Goal: Task Accomplishment & Management: Complete application form

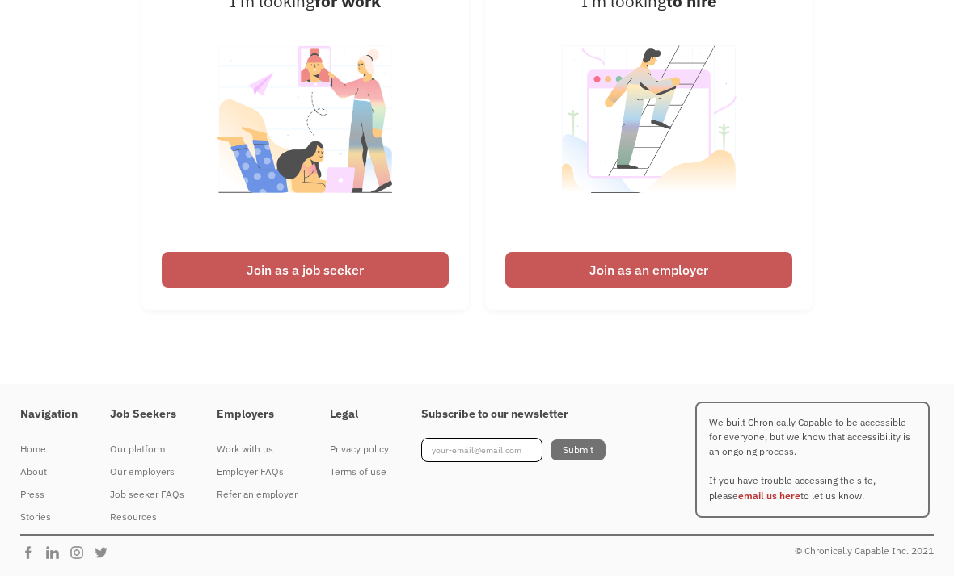
scroll to position [3951, 0]
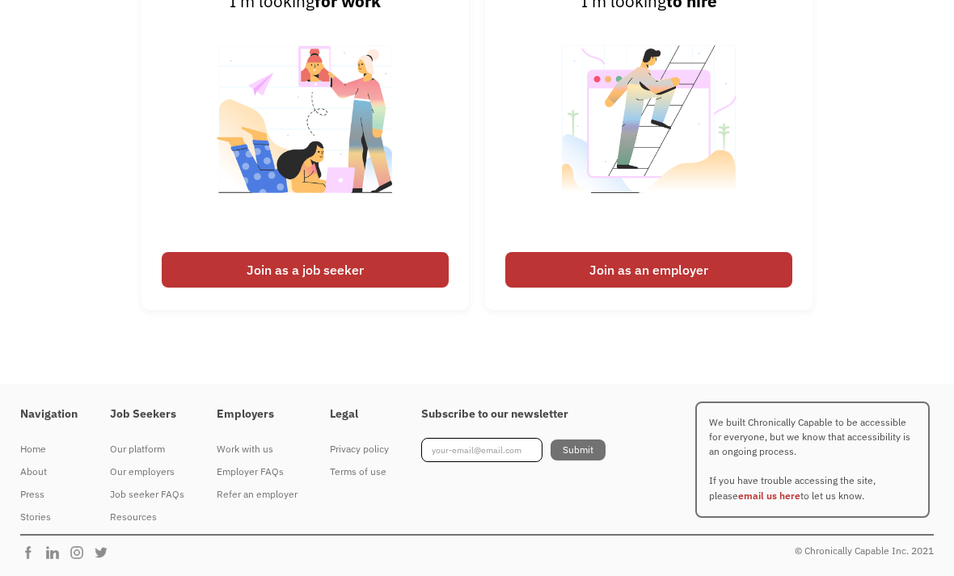
click at [323, 288] on div "Join as a job seeker" at bounding box center [305, 270] width 287 height 36
click at [336, 288] on div "Join as a job seeker" at bounding box center [305, 270] width 287 height 36
click at [398, 288] on div "Join as a job seeker" at bounding box center [305, 270] width 287 height 36
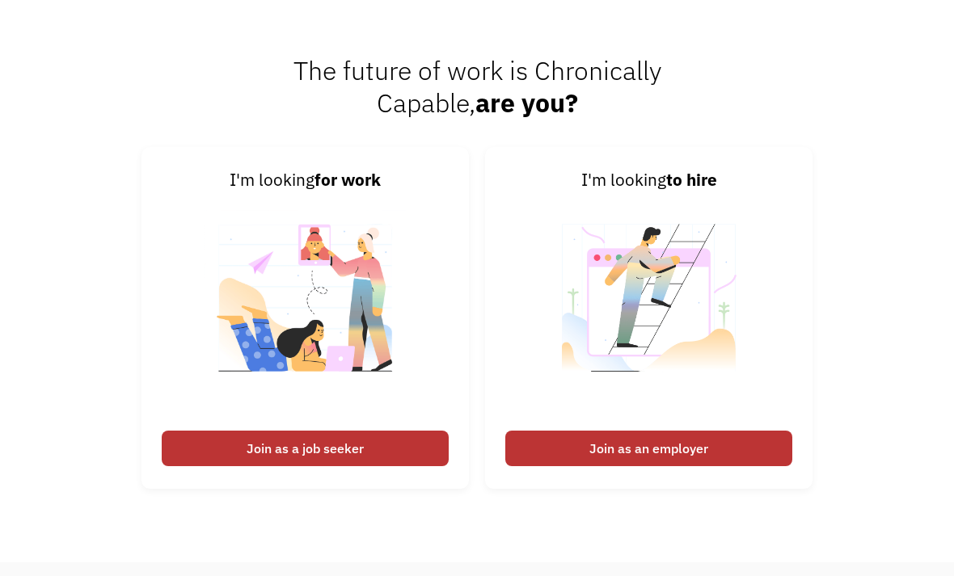
scroll to position [3712, 0]
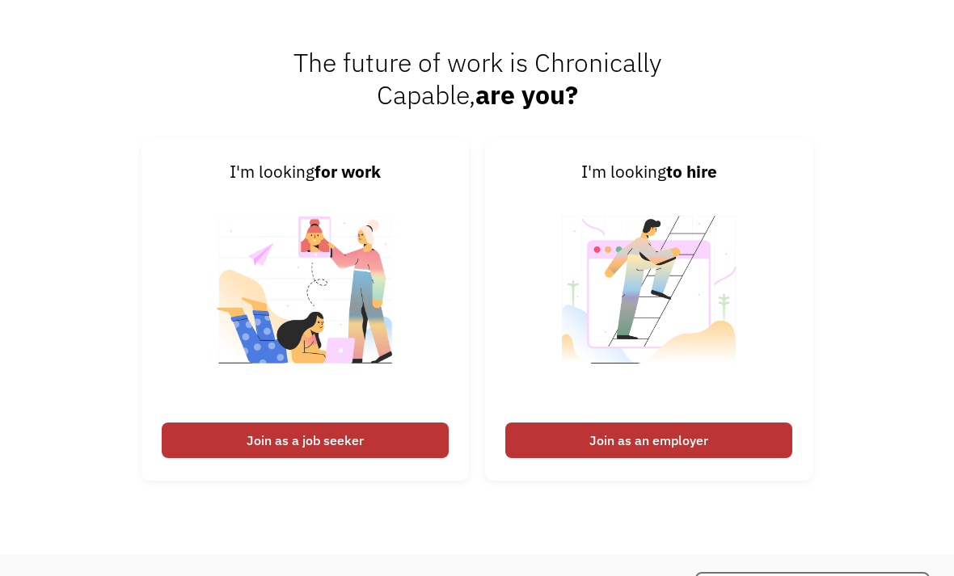
click at [351, 458] on div "Join as a job seeker" at bounding box center [305, 441] width 287 height 36
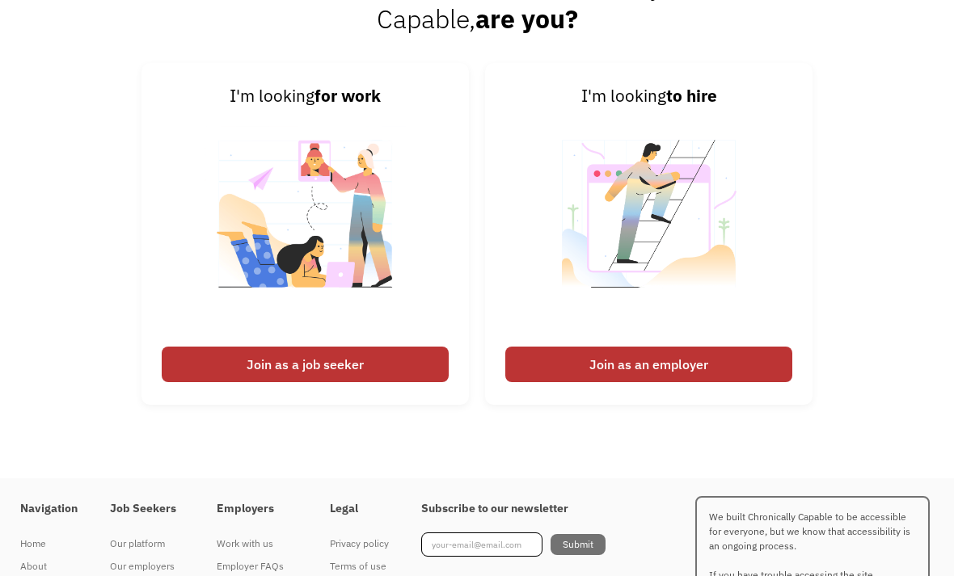
click at [389, 276] on img at bounding box center [304, 225] width 201 height 229
click at [318, 382] on div "Join as a job seeker" at bounding box center [305, 365] width 287 height 36
click at [327, 339] on img at bounding box center [304, 224] width 201 height 229
click at [390, 234] on img at bounding box center [304, 224] width 201 height 229
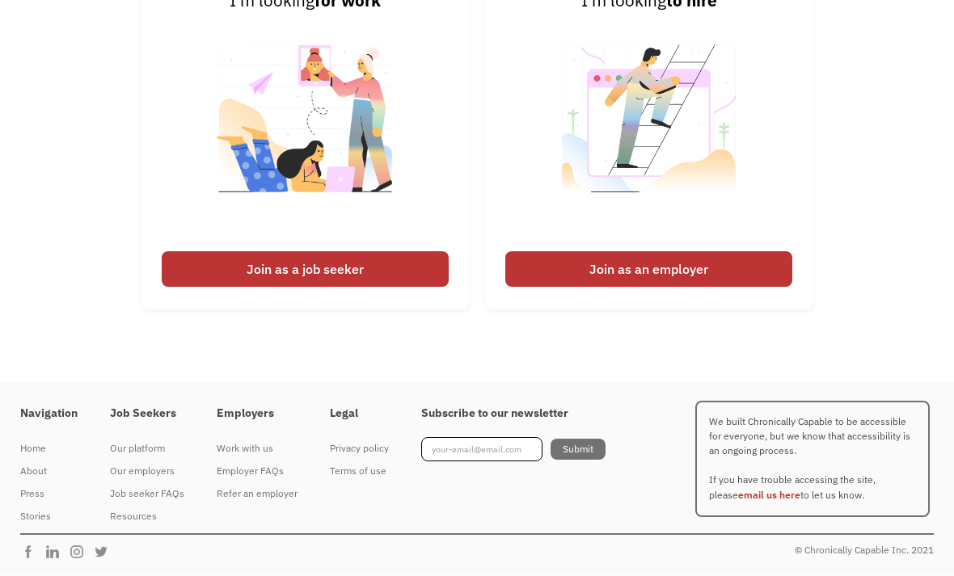
scroll to position [3951, 0]
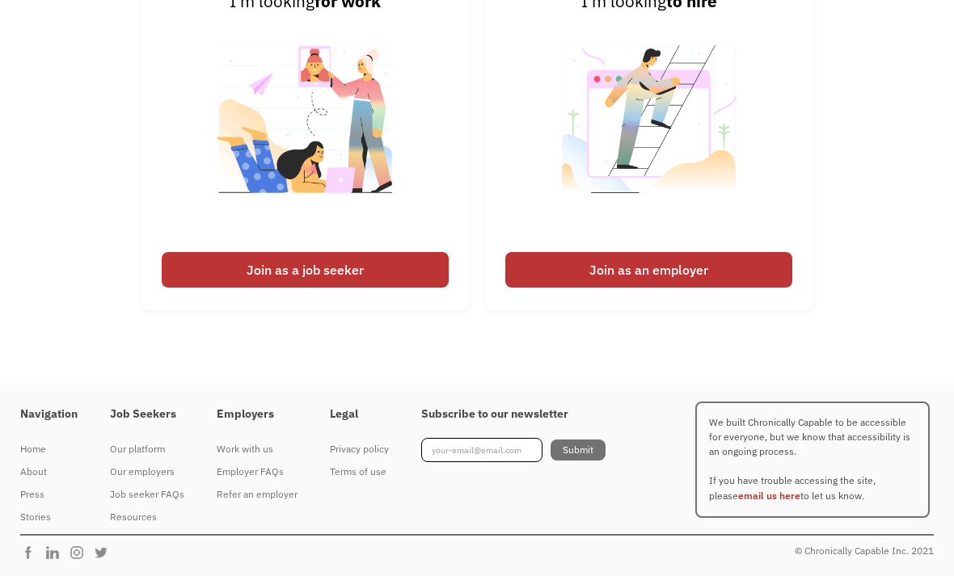
click at [292, 288] on div "Join as a job seeker" at bounding box center [305, 270] width 287 height 36
click at [293, 288] on div "Join as a job seeker" at bounding box center [305, 270] width 287 height 36
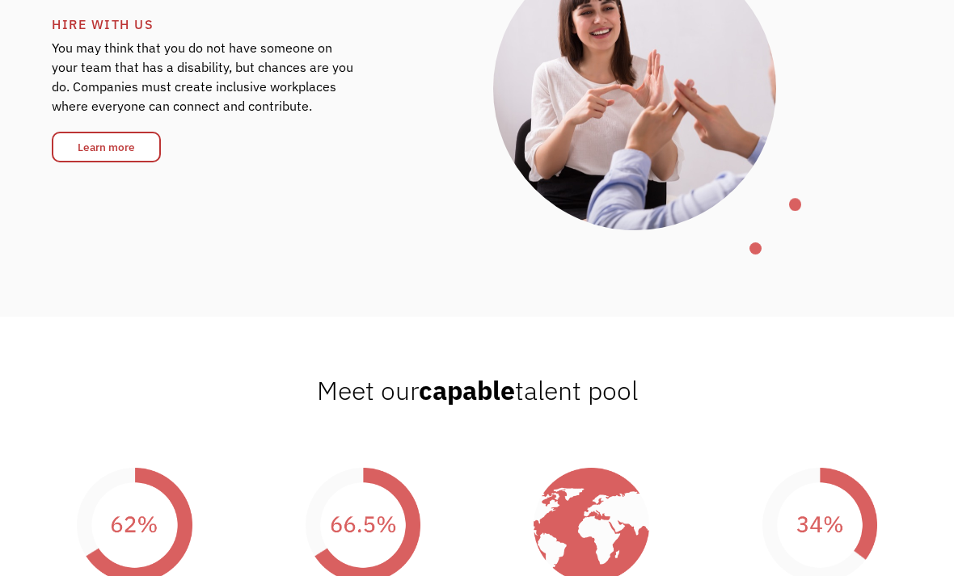
scroll to position [2403, 0]
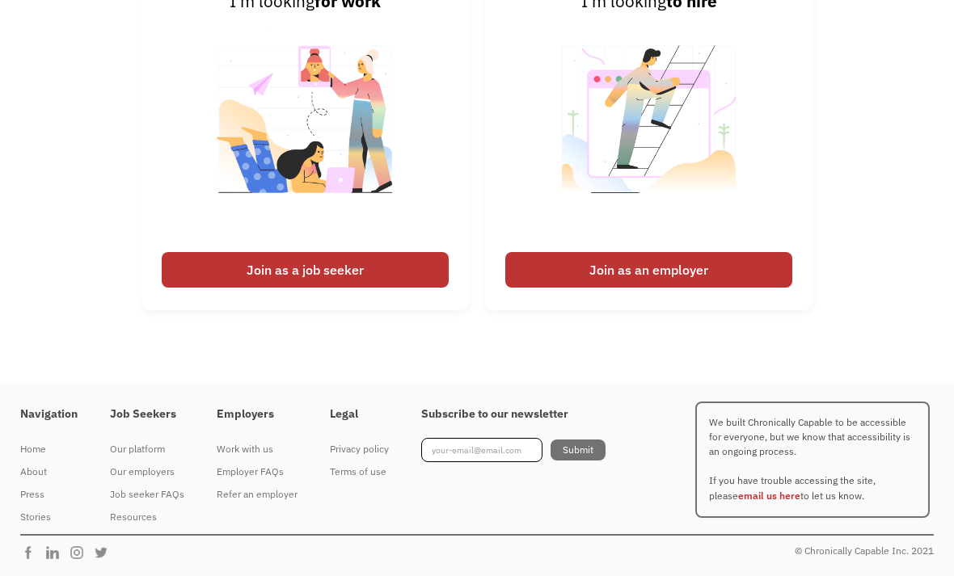
click at [329, 257] on div "Join as a job seeker" at bounding box center [305, 270] width 287 height 36
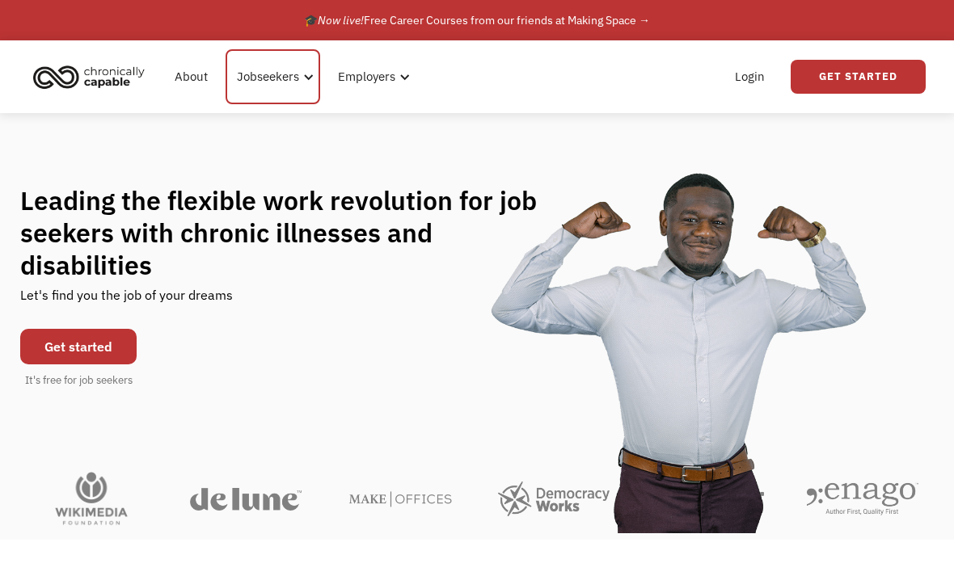
click at [288, 78] on div "Jobseekers" at bounding box center [268, 76] width 62 height 19
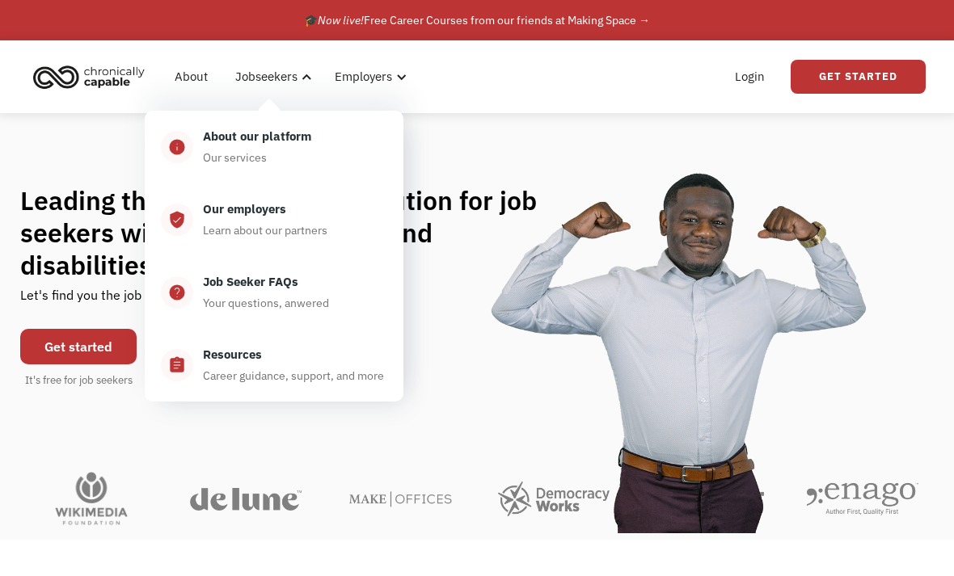
click at [254, 154] on div "Our services" at bounding box center [235, 157] width 64 height 19
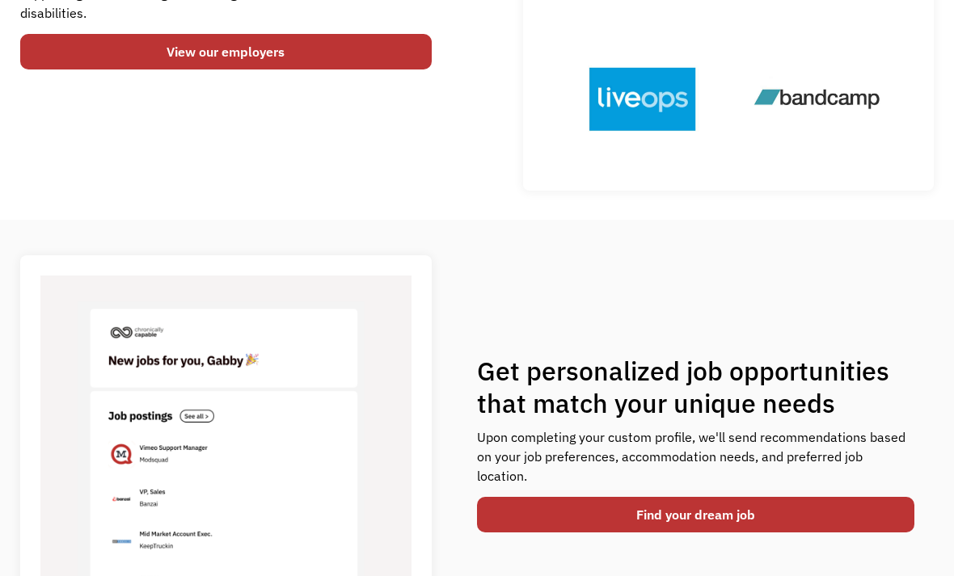
scroll to position [368, 0]
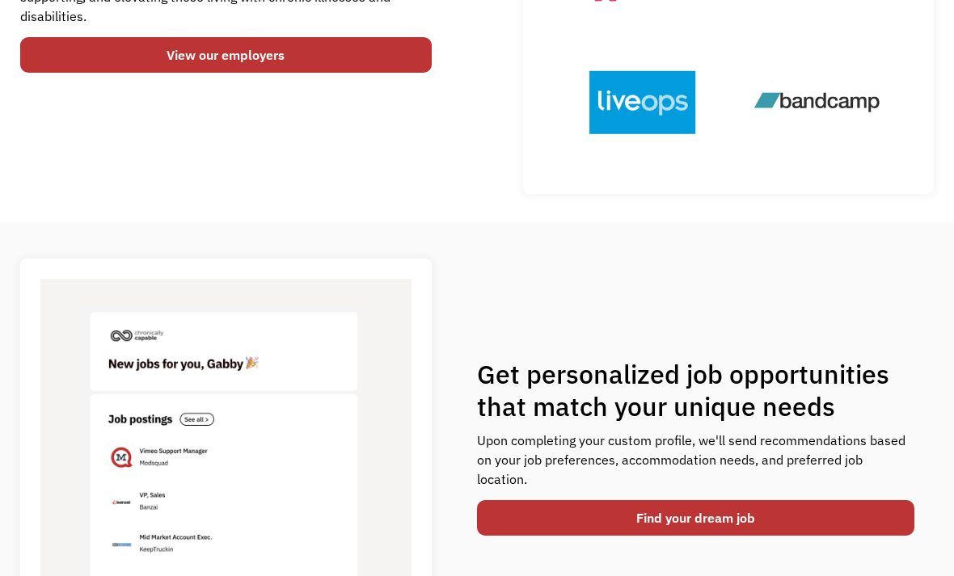
click at [824, 509] on link "Find your dream job" at bounding box center [695, 518] width 437 height 36
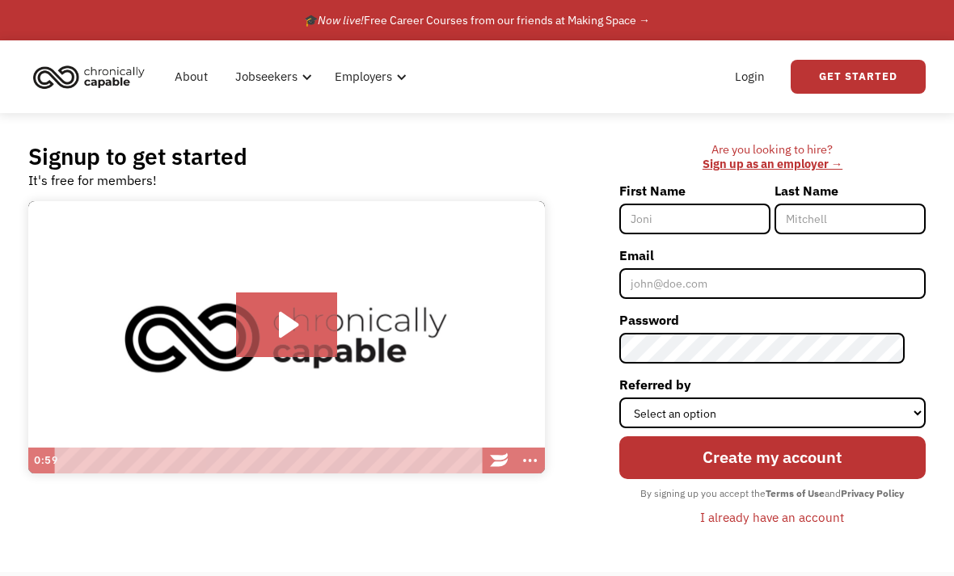
click at [720, 215] on input "First Name" at bounding box center [694, 219] width 151 height 31
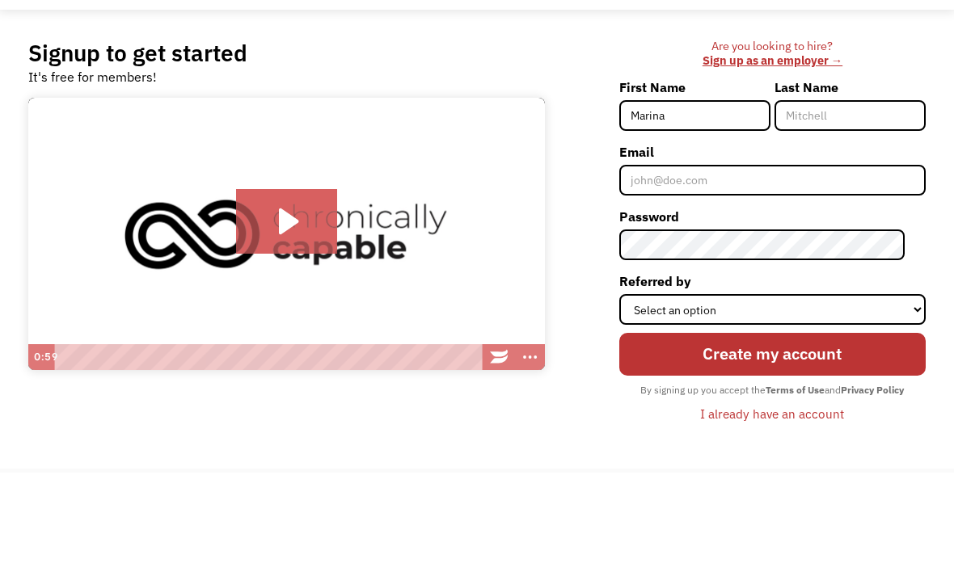
type input "Marina"
click at [838, 204] on input "Last Name" at bounding box center [849, 219] width 151 height 31
type input "Gonzalez"
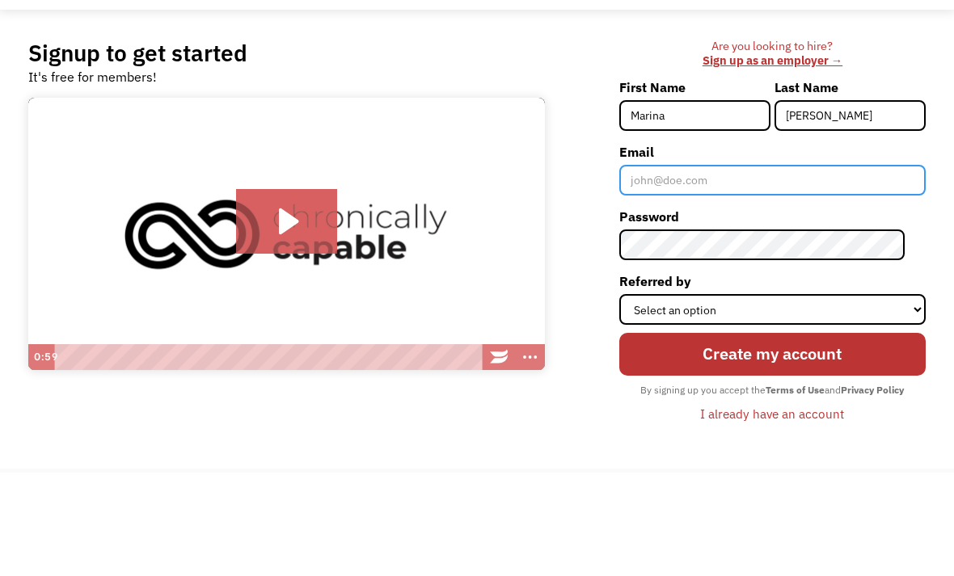
type input "marinag1976@outlook.com"
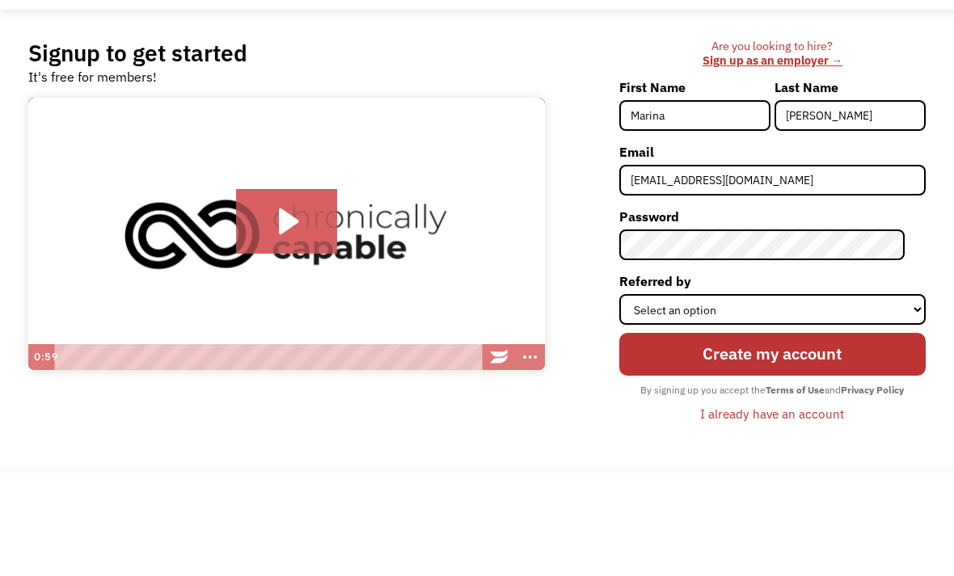
scroll to position [103, 0]
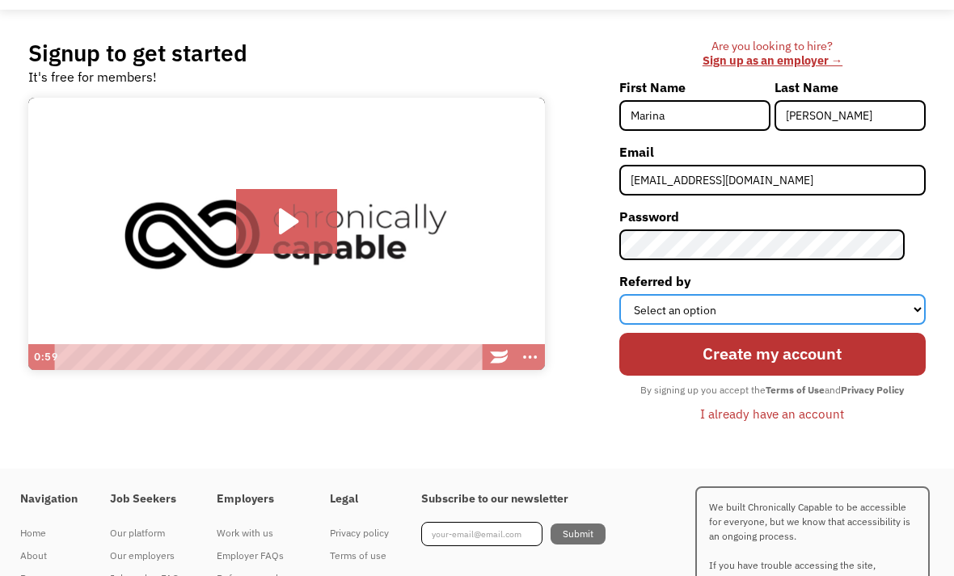
click at [768, 310] on select "Select an option Instagram Facebook Twitter Search Engine News Article Word of …" at bounding box center [772, 309] width 306 height 31
select select "Search Engine"
click at [842, 360] on input "Create my account" at bounding box center [772, 354] width 306 height 43
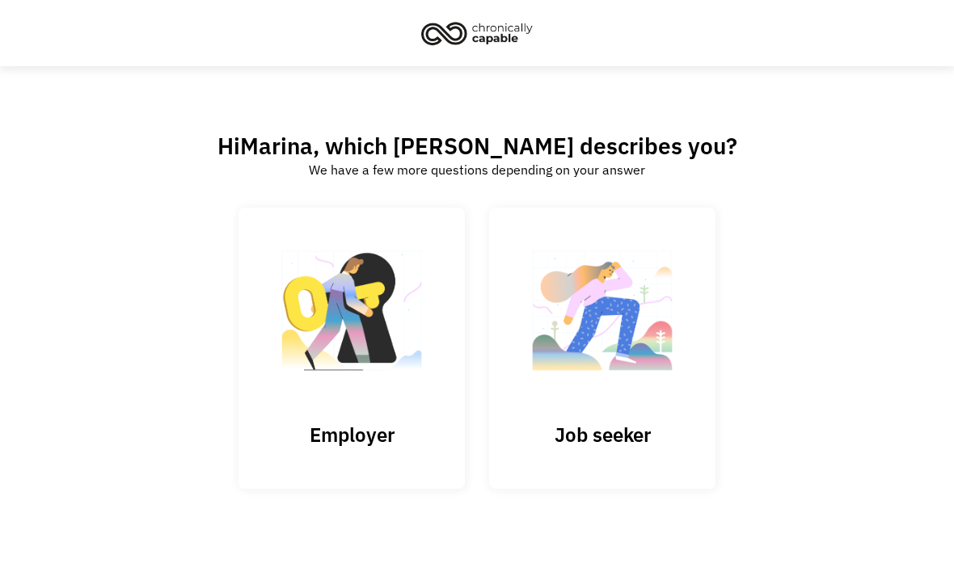
click at [652, 373] on img at bounding box center [602, 319] width 162 height 158
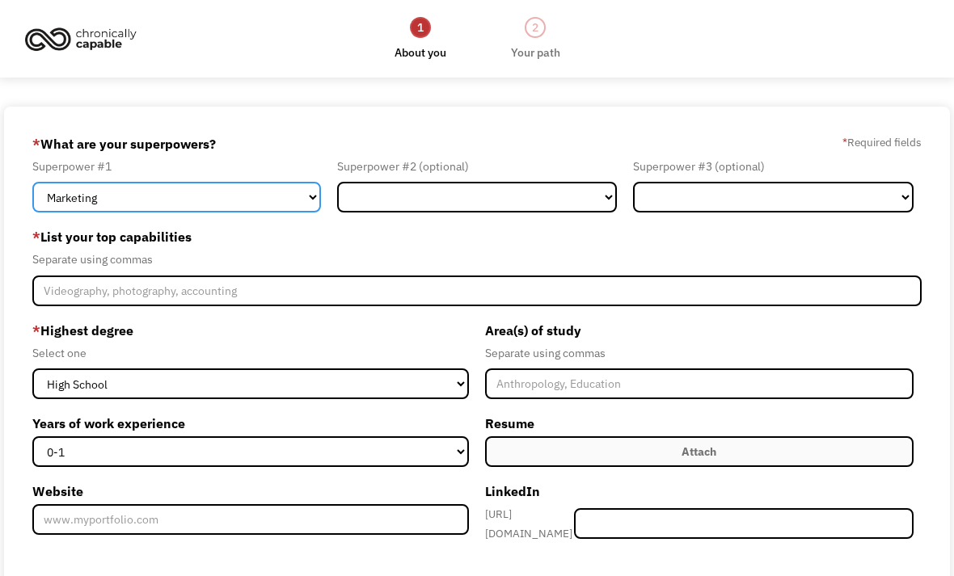
click at [306, 206] on select "Marketing Human Resources Finance Technology Operations Sales Industrial & Manu…" at bounding box center [176, 197] width 288 height 31
